Goal: Find specific page/section: Find specific page/section

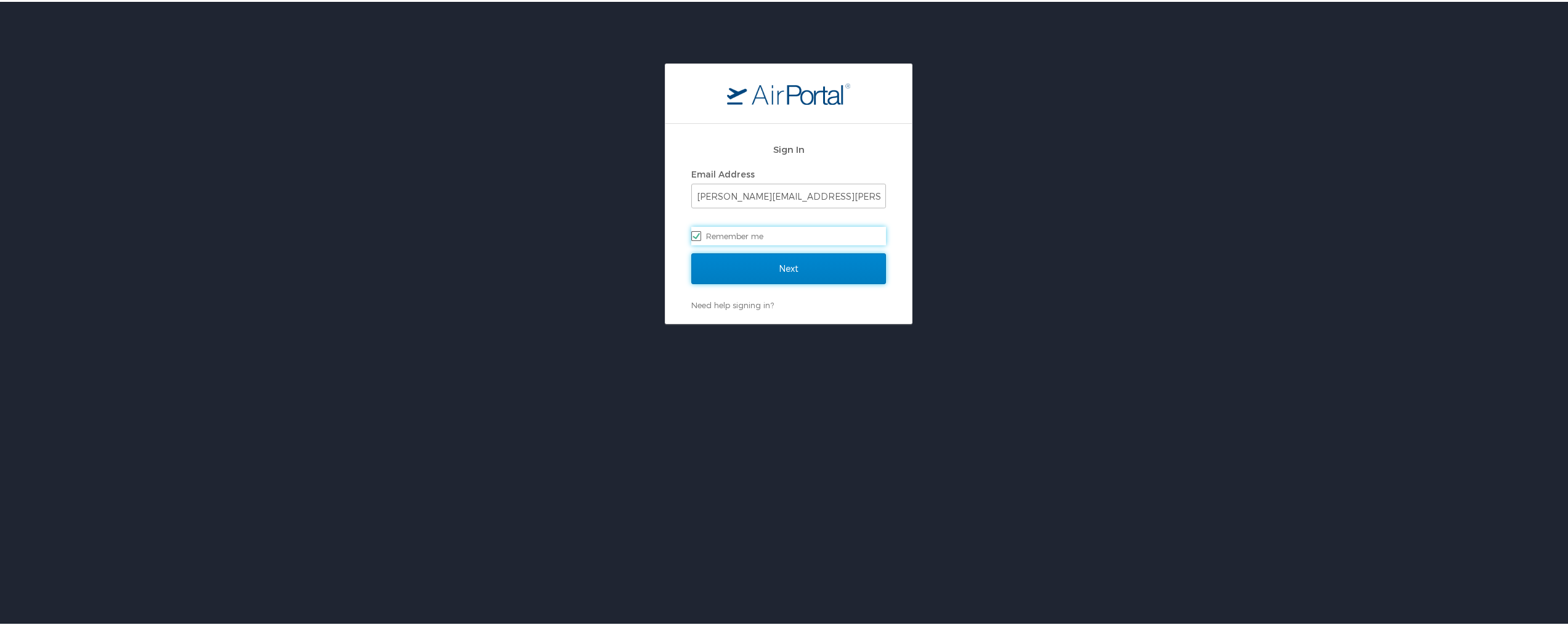
click at [763, 273] on input "Next" at bounding box center [788, 267] width 195 height 31
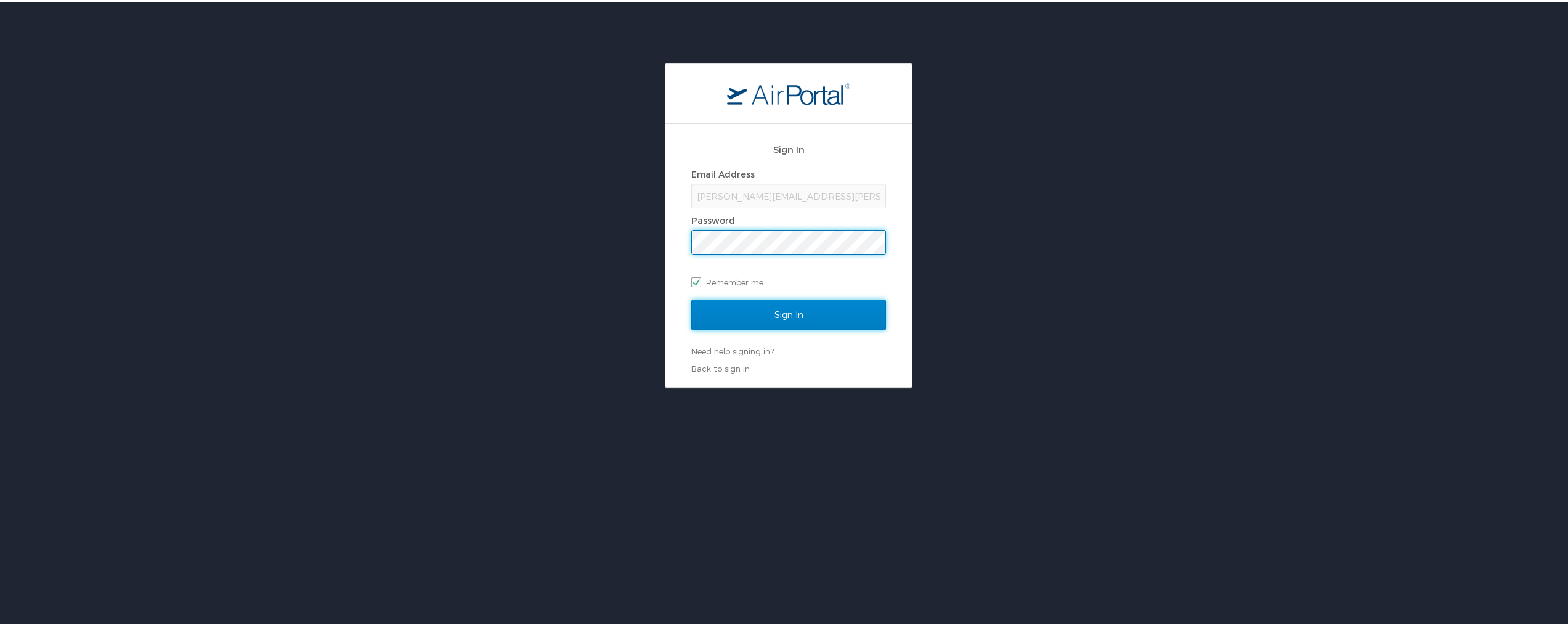
click at [741, 318] on input "Sign In" at bounding box center [788, 312] width 195 height 31
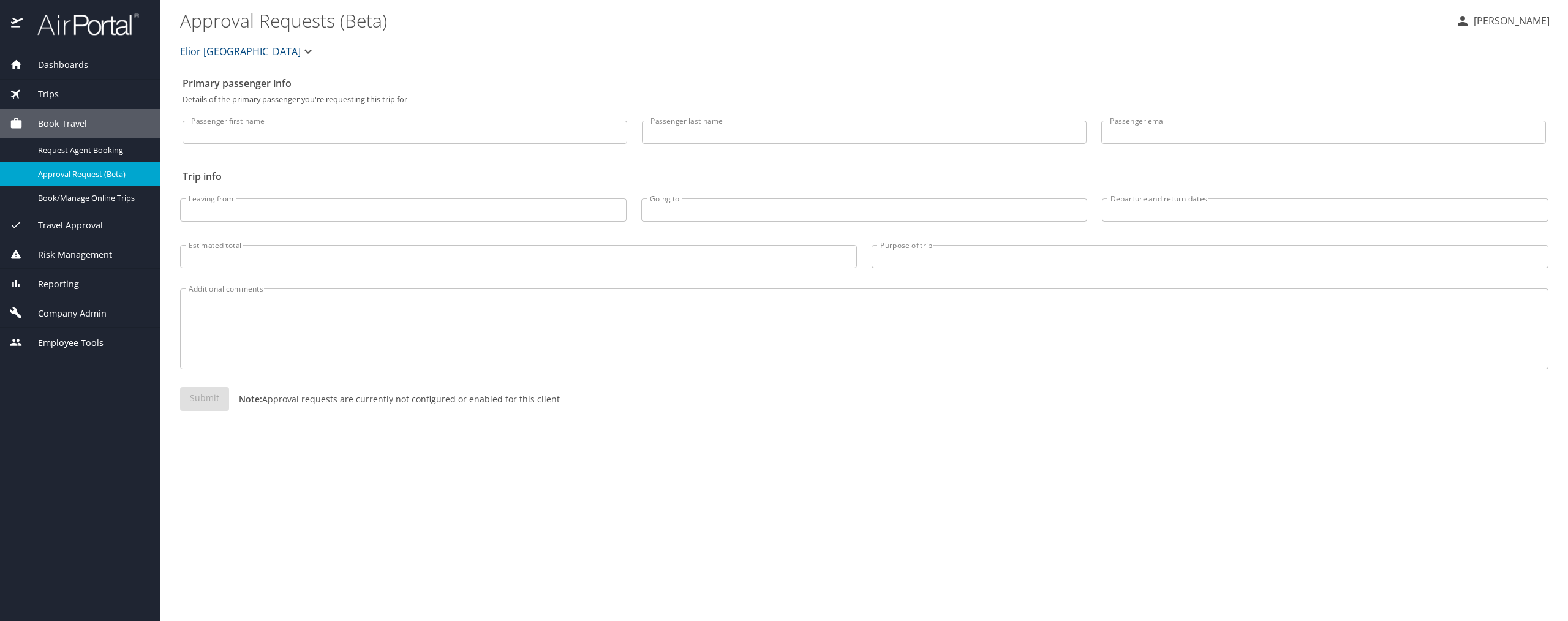
click at [72, 309] on span "Company Admin" at bounding box center [64, 313] width 84 height 14
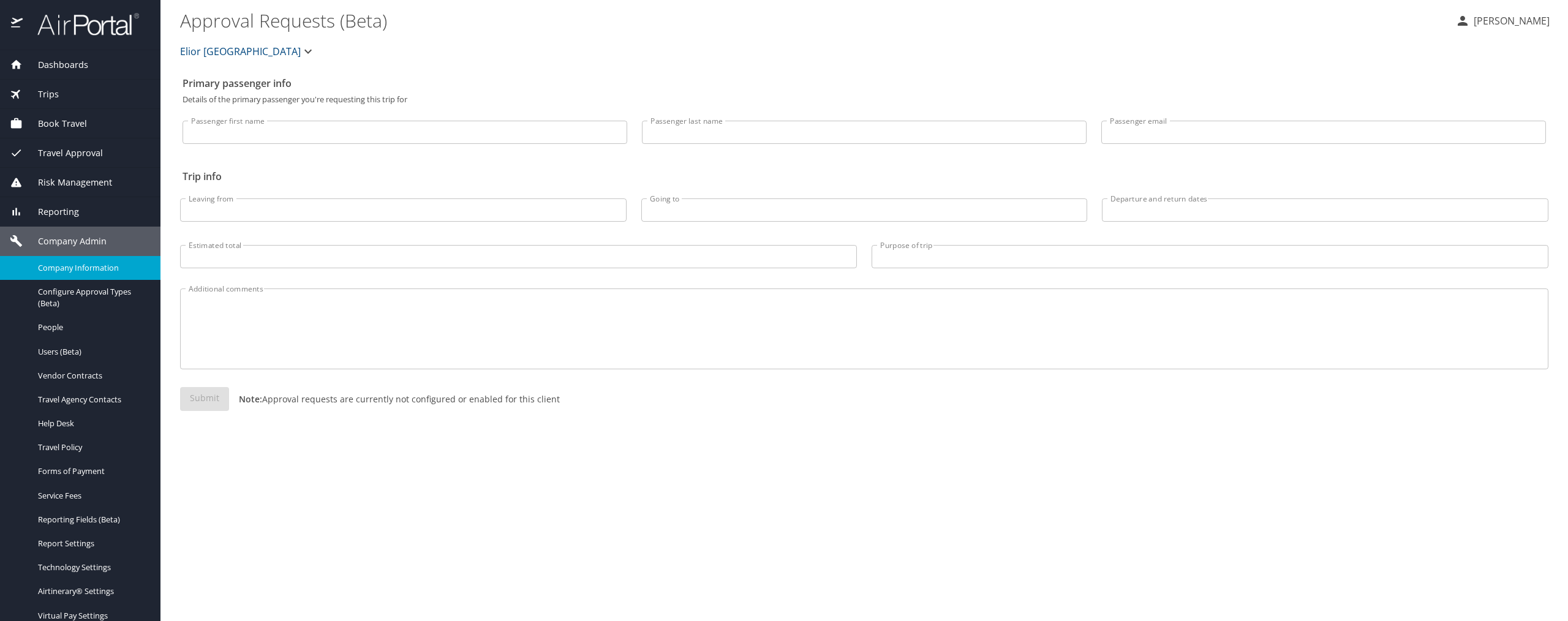
click at [75, 272] on span "Company Information" at bounding box center [92, 268] width 108 height 12
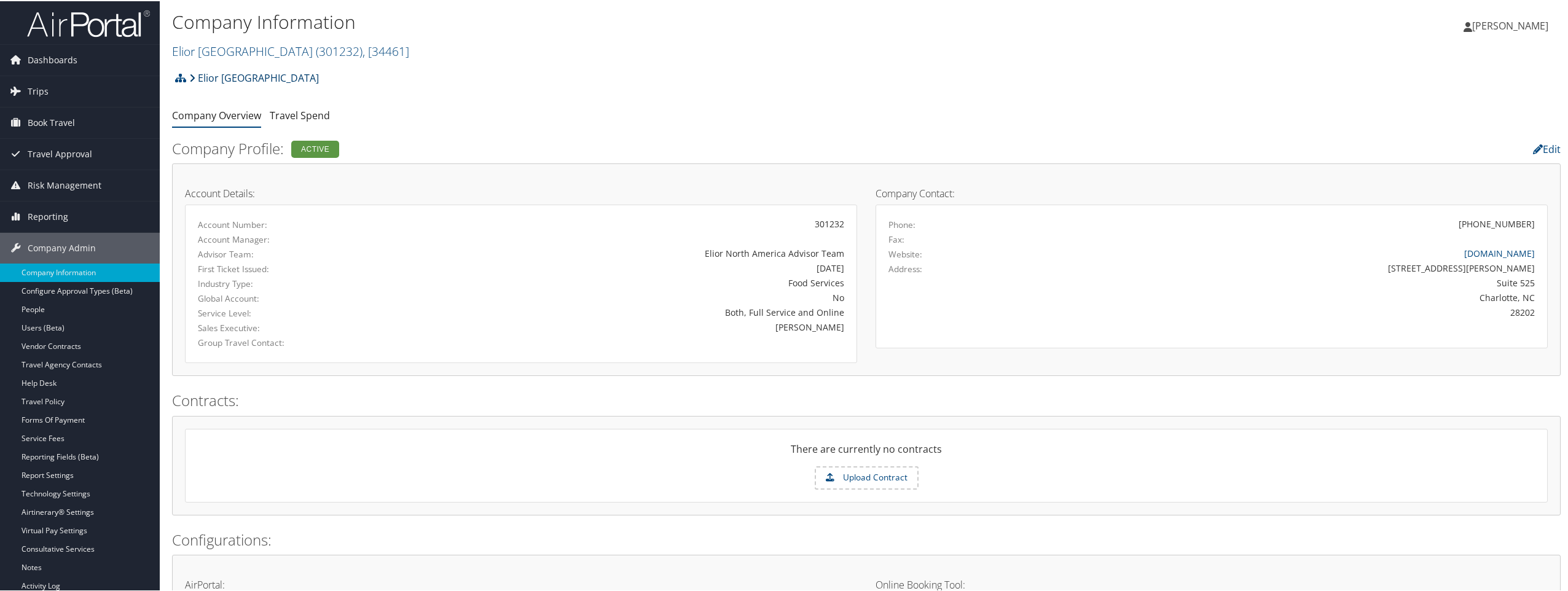
click at [284, 77] on link "Elior [GEOGRAPHIC_DATA]" at bounding box center [254, 77] width 129 height 25
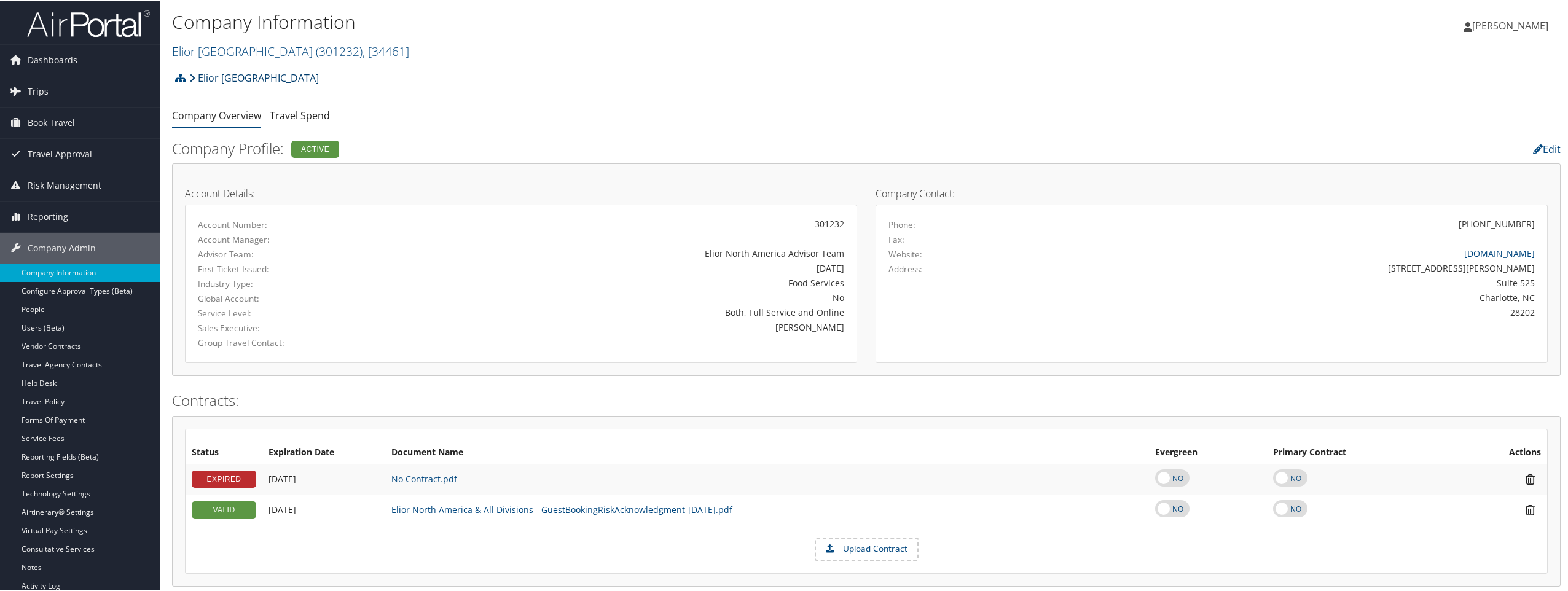
click at [235, 75] on link "Elior [GEOGRAPHIC_DATA]" at bounding box center [254, 77] width 129 height 25
click at [362, 52] on span ", [ 34461 ]" at bounding box center [386, 50] width 47 height 17
click at [276, 67] on input "search" at bounding box center [254, 72] width 161 height 23
type input "landmark"
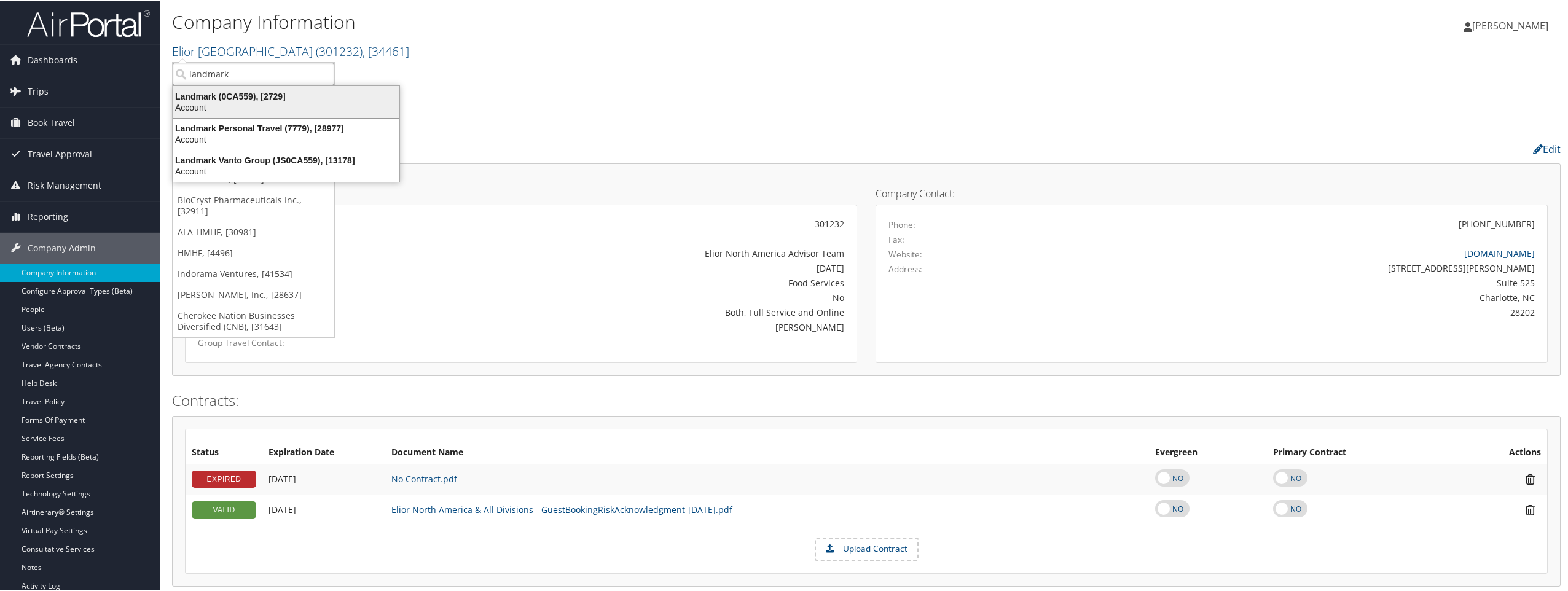
click at [264, 97] on div "Landmark (0CA559), [2729]" at bounding box center [286, 95] width 241 height 11
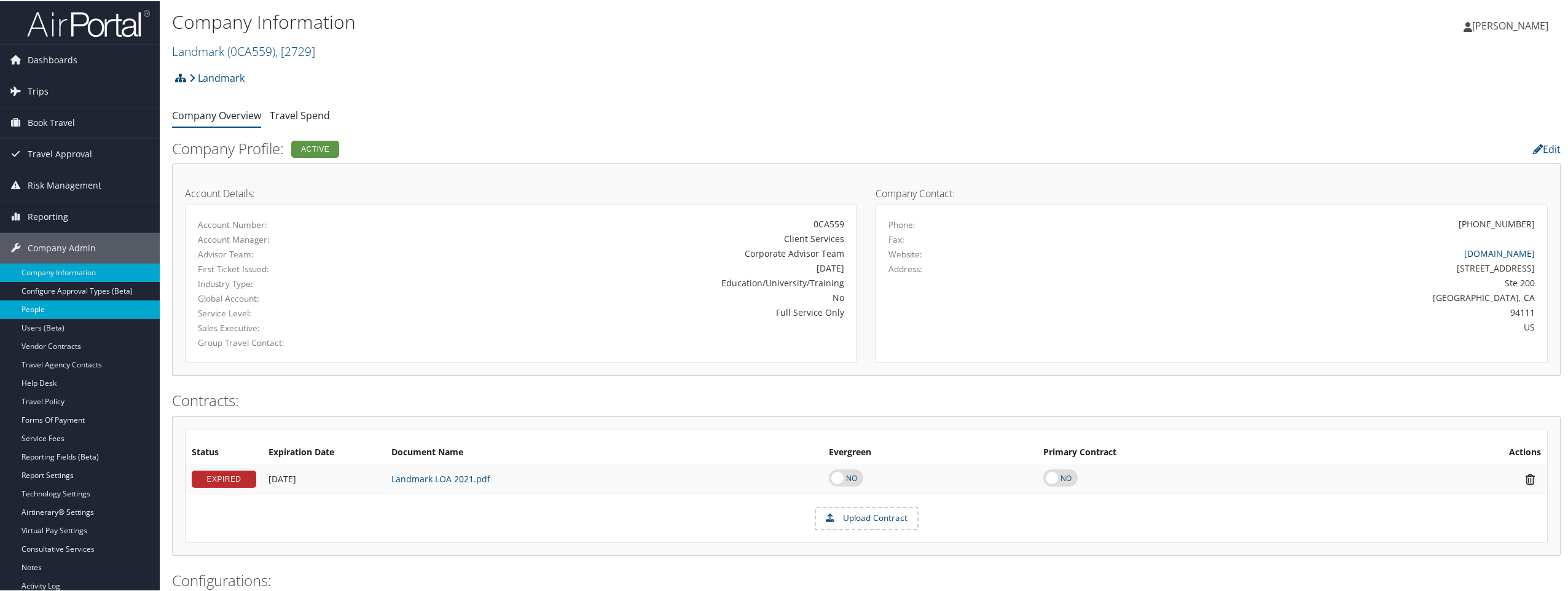
click at [49, 306] on link "People" at bounding box center [80, 308] width 160 height 18
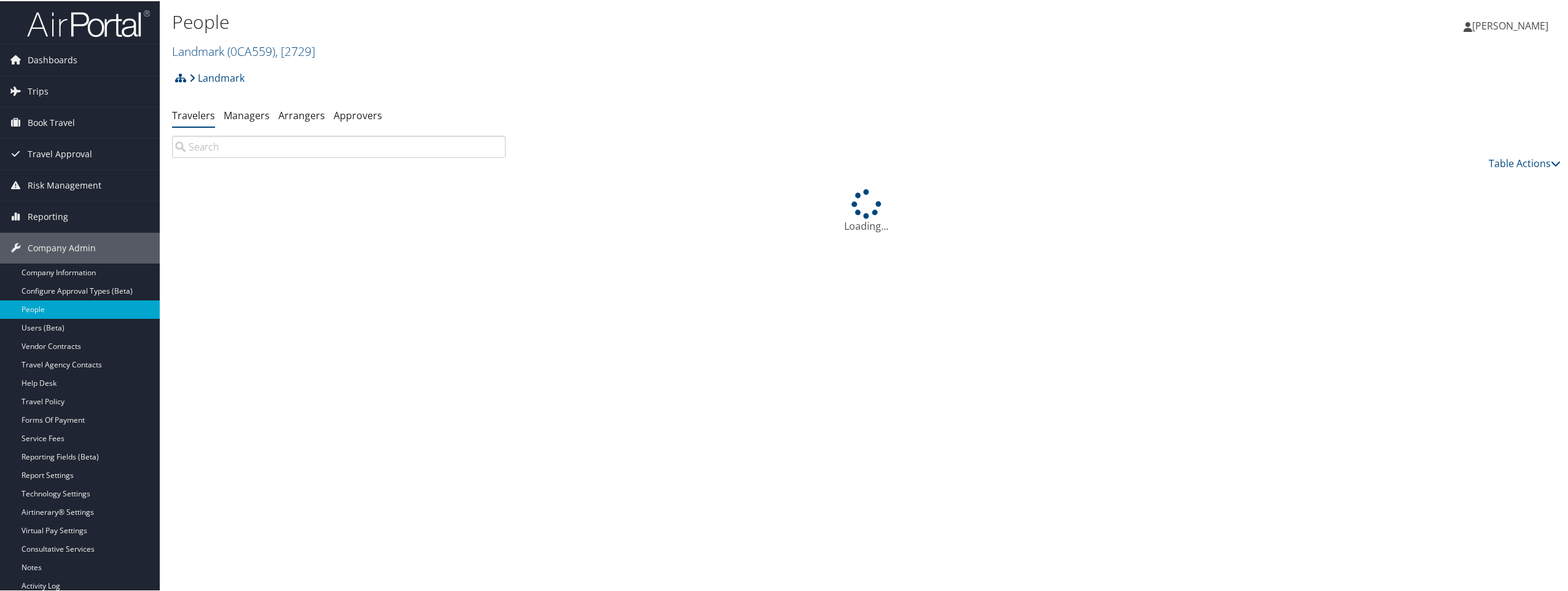
click at [269, 144] on input "search" at bounding box center [339, 146] width 334 height 22
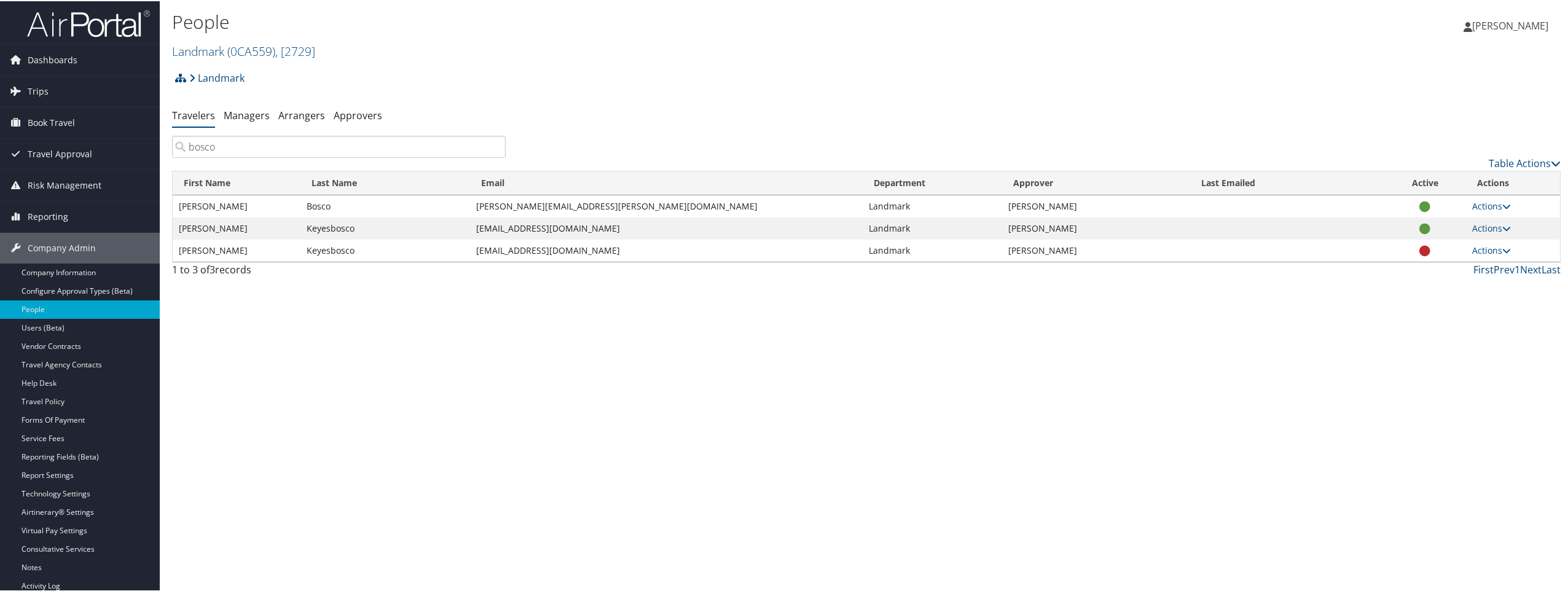
type input "bosco"
click at [378, 60] on div "People Landmark ( 0CA559 ) , [ 2729 ] Elior North America Venture Global LNG [G…" at bounding box center [635, 35] width 926 height 59
